Goal: Navigation & Orientation: Find specific page/section

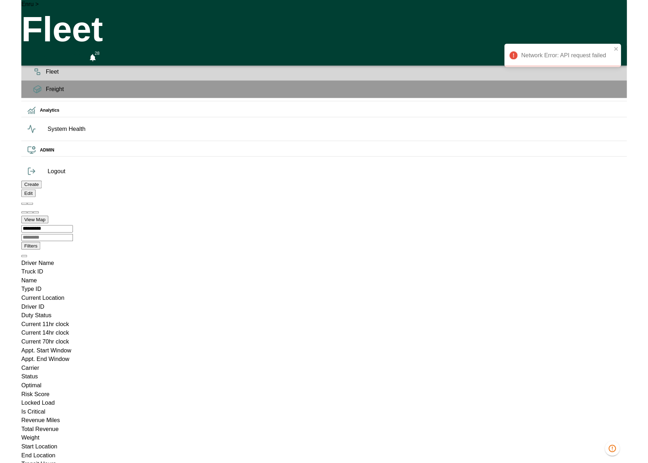
scroll to position [0, 19715]
